Goal: Connect with others: Connect with other users

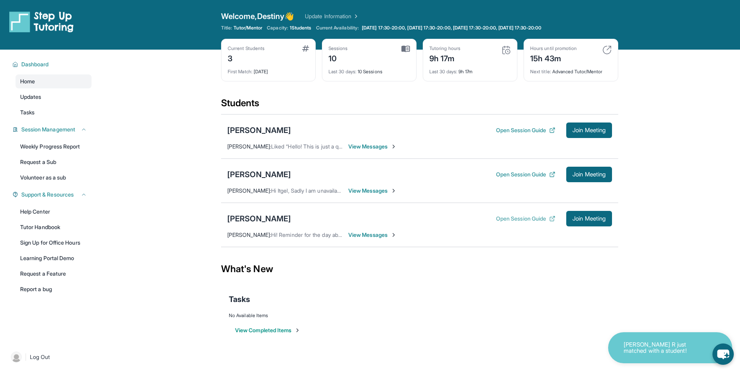
click at [507, 215] on button "Open Session Guide" at bounding box center [525, 219] width 59 height 8
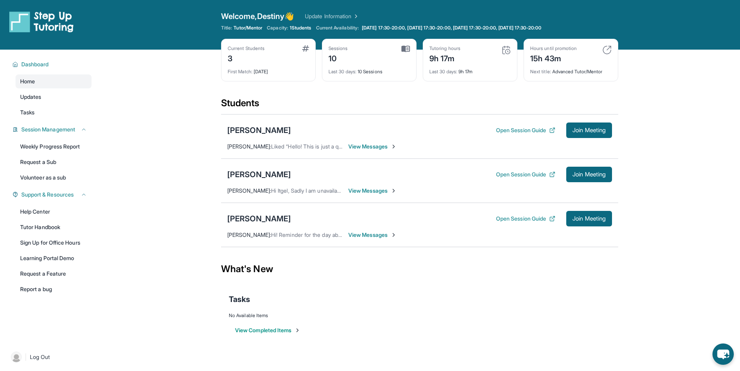
click at [476, 88] on div "Current Students 3 First Match : [DATE] Sessions 10 Last 30 days : 10 Sessions …" at bounding box center [419, 68] width 397 height 58
click at [19, 353] on img at bounding box center [16, 357] width 11 height 11
click at [423, 96] on div "Current Students 3 First Match : [DATE] Sessions 10 Last 30 days : 10 Sessions …" at bounding box center [419, 68] width 397 height 58
click at [589, 219] on span "Join Meeting" at bounding box center [588, 218] width 33 height 5
